Goal: Task Accomplishment & Management: Use online tool/utility

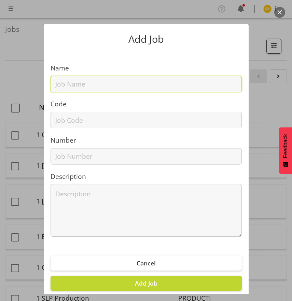
drag, startPoint x: 69, startPoint y: 83, endPoint x: 64, endPoint y: 89, distance: 7.1
click at [68, 83] on input "text" at bounding box center [147, 84] width 192 height 16
paste input "42511080"
type input "42511080"
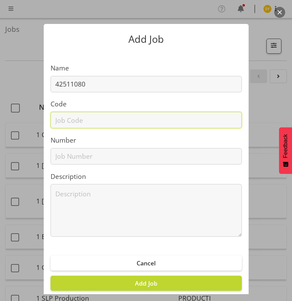
click at [63, 113] on input "text" at bounding box center [147, 120] width 192 height 16
paste input "42511080"
type input "42511080"
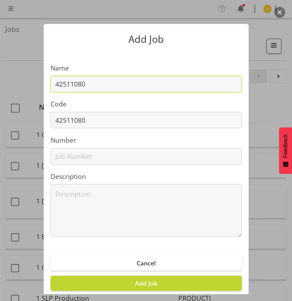
drag, startPoint x: 97, startPoint y: 82, endPoint x: 182, endPoint y: 74, distance: 84.9
click at [98, 82] on input "42511080" at bounding box center [147, 84] width 192 height 16
paste input "IIA NZ Conference 2025"
drag, startPoint x: 179, startPoint y: 80, endPoint x: -15, endPoint y: 83, distance: 194.3
click at [0, 83] on html "COAST GROUP Profile Log Out Jobs Search Showing active jobs Showing running job…" at bounding box center [146, 150] width 292 height 301
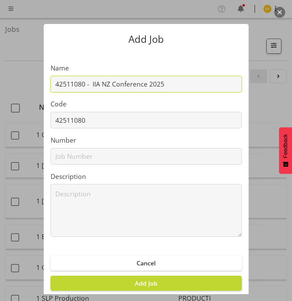
type input "42511080 - IIA NZ Conference 2025"
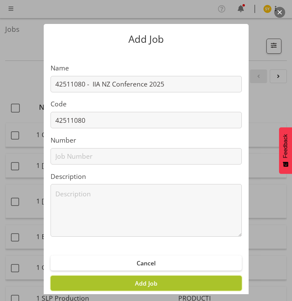
click at [143, 282] on span "Add Job" at bounding box center [146, 283] width 23 height 8
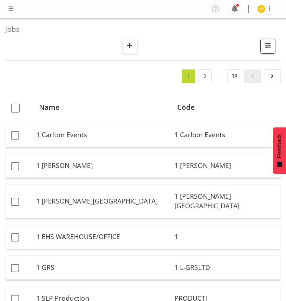
click at [131, 48] on span "button" at bounding box center [130, 45] width 9 height 9
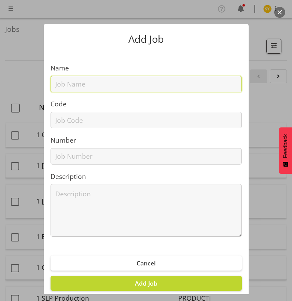
click at [60, 91] on input "text" at bounding box center [147, 84] width 192 height 16
paste input "12508310"
type input "12508310"
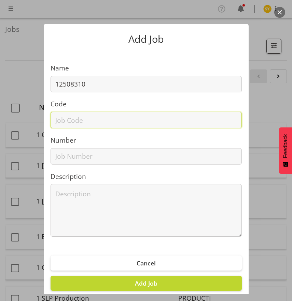
click at [68, 124] on input "text" at bounding box center [147, 120] width 192 height 16
paste input "12508310"
type input "12508310"
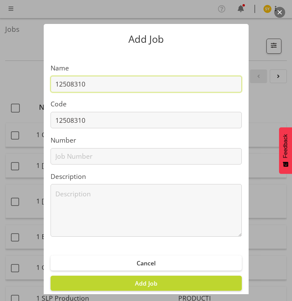
click at [111, 83] on input "12508310" at bounding box center [147, 84] width 192 height 16
paste input "NZ Fashionweek 2025"
drag, startPoint x: 184, startPoint y: 89, endPoint x: 15, endPoint y: 91, distance: 169.3
click at [15, 91] on div "Add Job Name 12508310 - NZ Fashionweek 2025 Code 12508310 Number Description Ca…" at bounding box center [146, 150] width 292 height 287
type input "12508310 - NZ Fashionweek 2025"
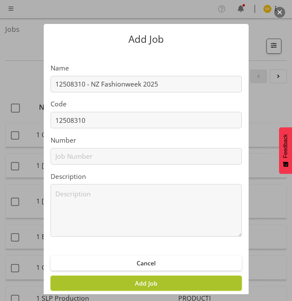
click at [141, 284] on span "Add Job" at bounding box center [146, 283] width 23 height 8
